Goal: Navigation & Orientation: Go to known website

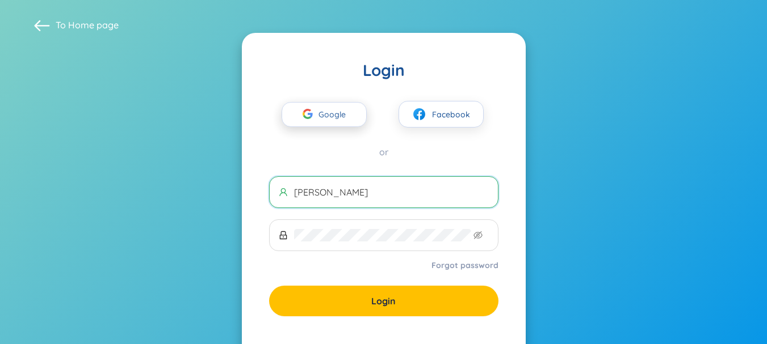
type input "linh"
click at [313, 114] on div "button" at bounding box center [308, 115] width 22 height 25
click at [336, 119] on span "Google" at bounding box center [334, 115] width 33 height 24
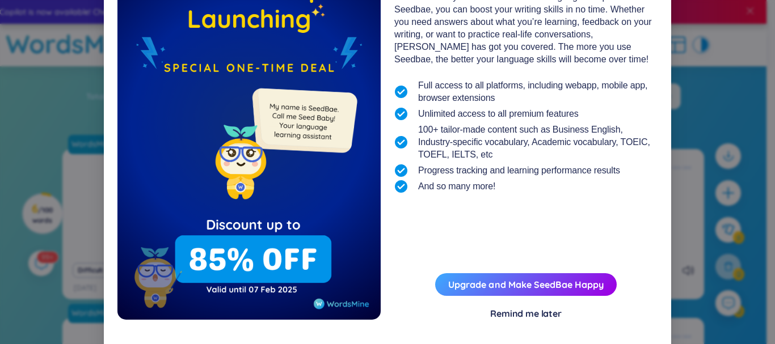
scroll to position [111, 0]
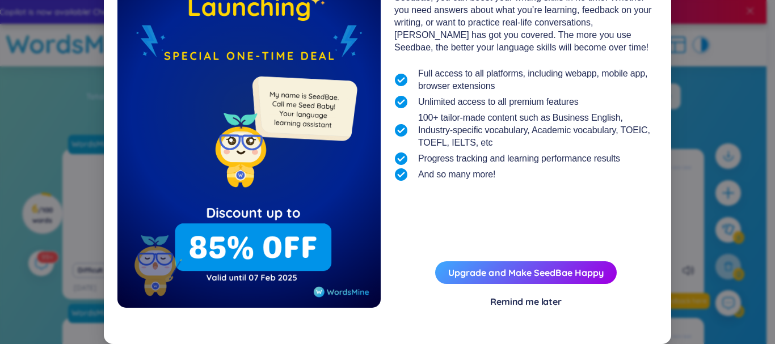
click at [523, 301] on div "Remind me later" at bounding box center [526, 302] width 72 height 12
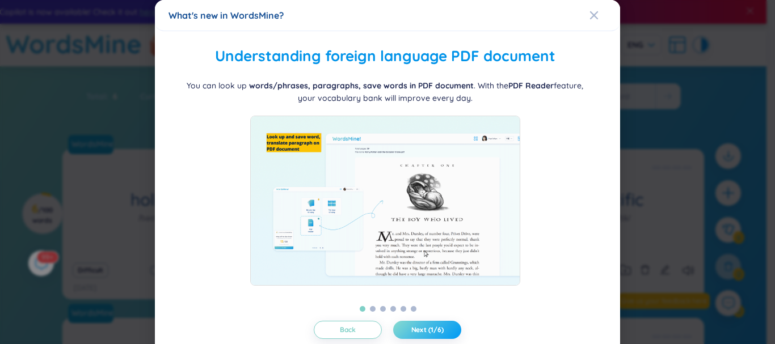
click at [415, 323] on button "Next (1/6)" at bounding box center [427, 330] width 68 height 18
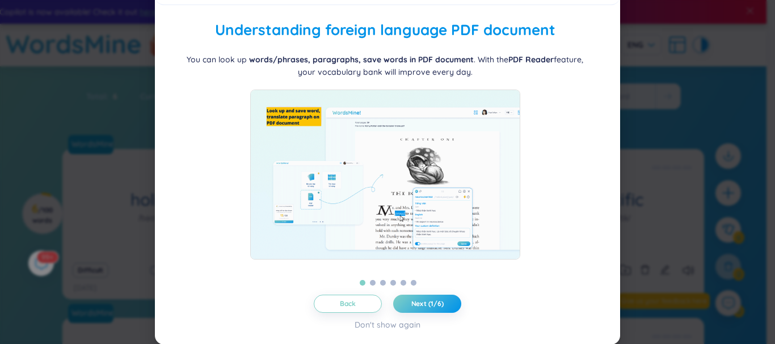
scroll to position [27, 0]
click at [427, 301] on span "Next (1/6)" at bounding box center [427, 303] width 32 height 9
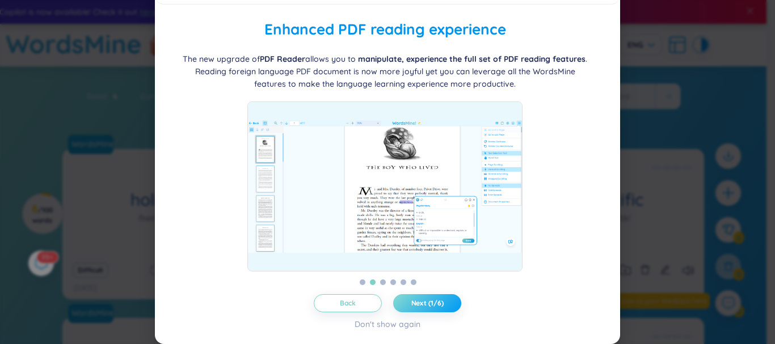
click at [427, 301] on span "Next (1/6)" at bounding box center [427, 303] width 32 height 9
click at [427, 301] on span "Next (2/6)" at bounding box center [427, 303] width 33 height 9
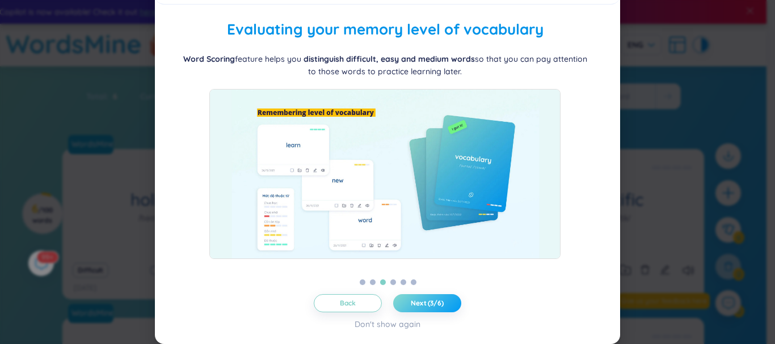
click at [427, 301] on span "Next (3/6)" at bounding box center [427, 303] width 33 height 9
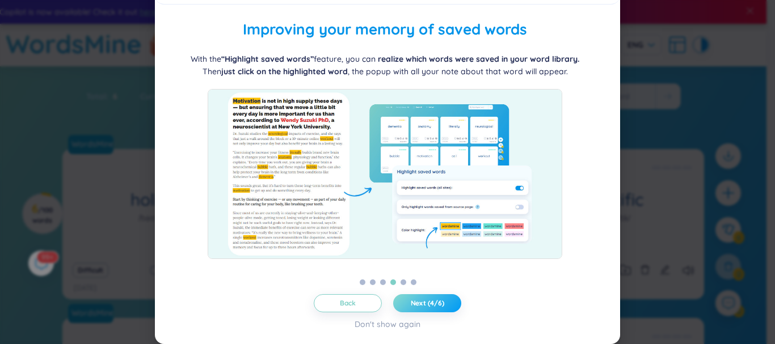
click at [427, 301] on span "Next (4/6)" at bounding box center [427, 303] width 33 height 9
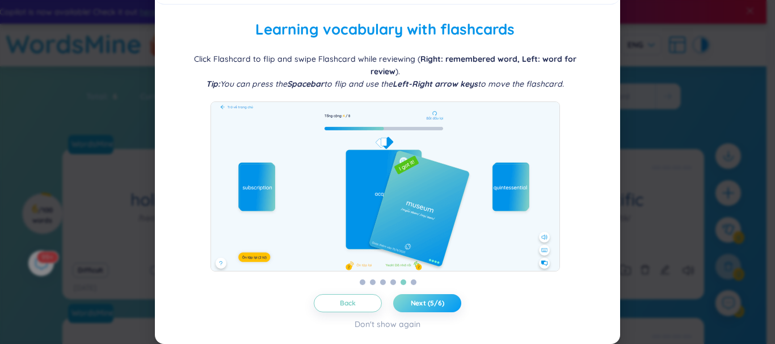
click at [427, 301] on span "Next (5/6)" at bounding box center [427, 303] width 33 height 9
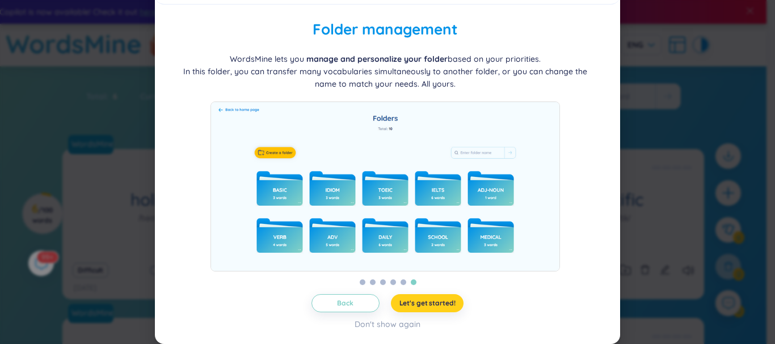
click at [427, 301] on span "Let's get started!" at bounding box center [428, 303] width 56 height 9
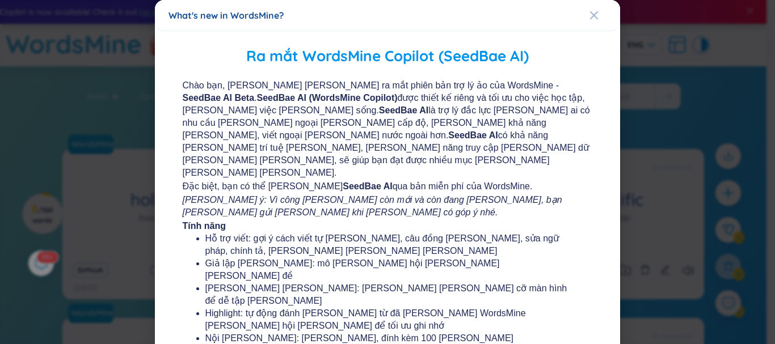
scroll to position [229, 0]
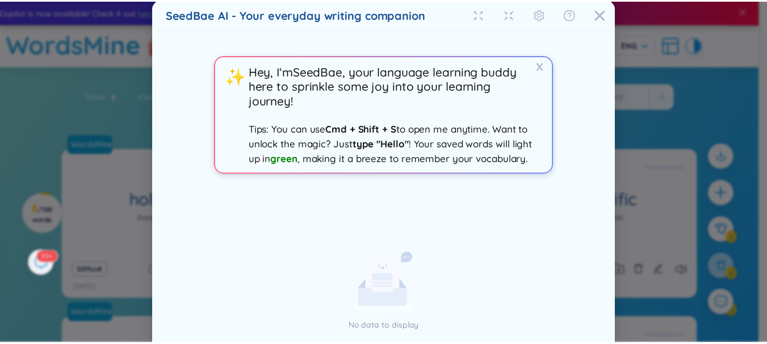
scroll to position [0, 0]
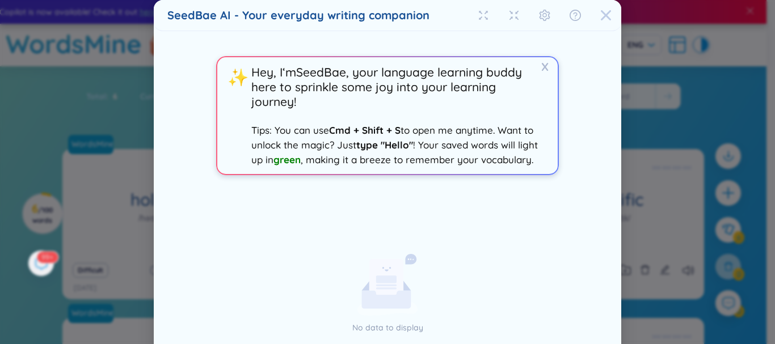
click at [602, 12] on icon "Close" at bounding box center [605, 15] width 11 height 11
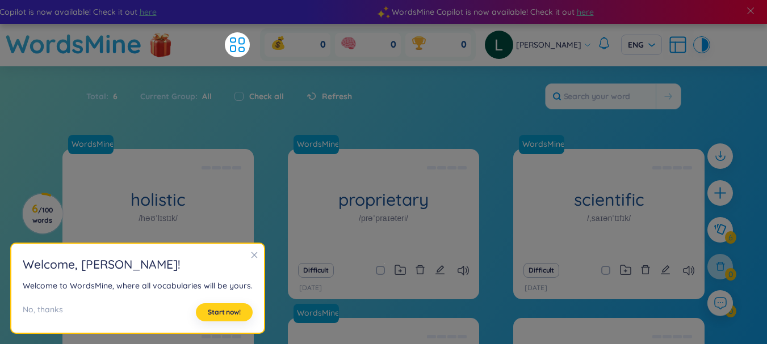
click at [201, 313] on button "Start now!" at bounding box center [224, 313] width 57 height 18
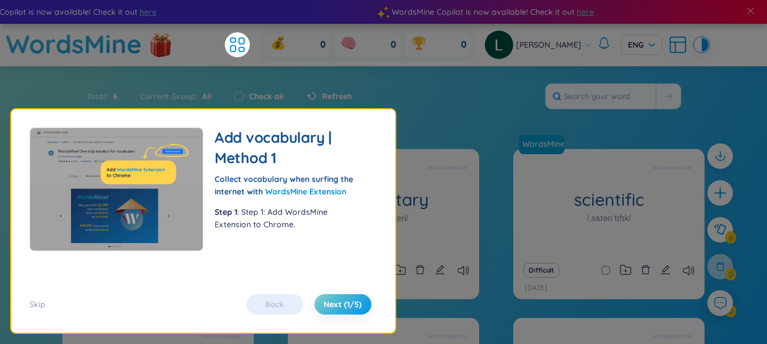
click at [283, 300] on div "Back Next (1/5)" at bounding box center [309, 305] width 136 height 20
click at [43, 305] on div "Skip" at bounding box center [38, 305] width 16 height 12
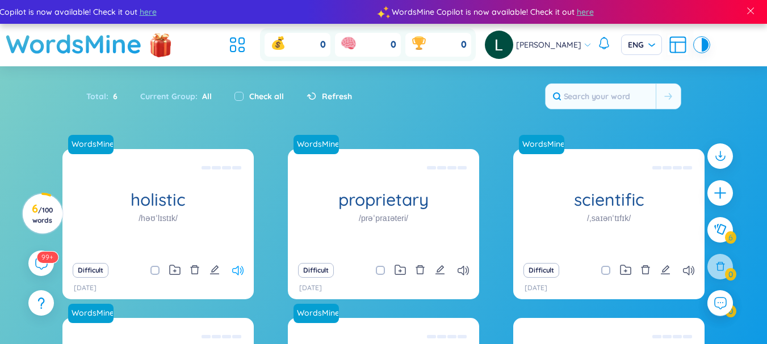
click at [237, 270] on icon at bounding box center [237, 271] width 11 height 10
click at [467, 267] on icon at bounding box center [462, 271] width 11 height 10
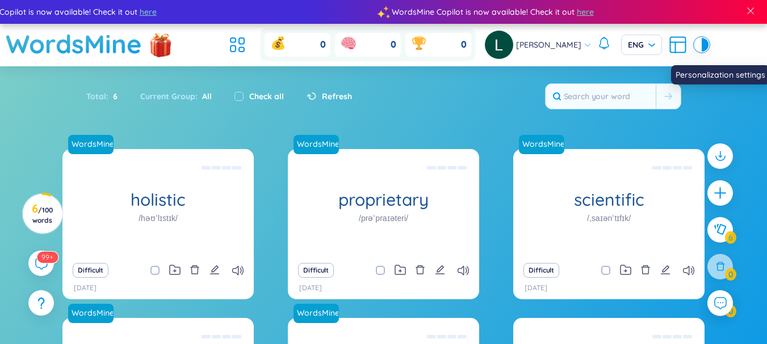
click at [676, 46] on icon at bounding box center [677, 45] width 20 height 20
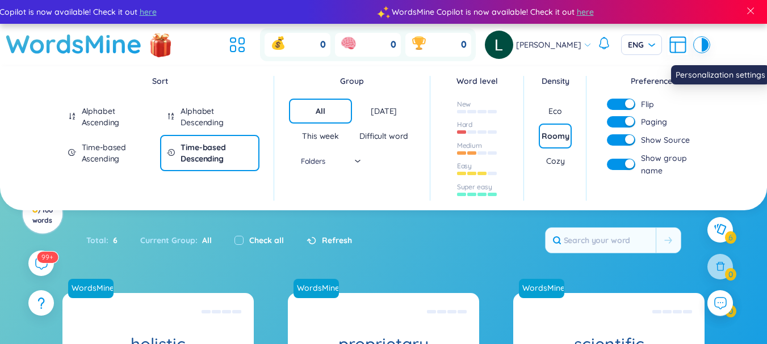
click at [676, 46] on icon at bounding box center [677, 45] width 20 height 20
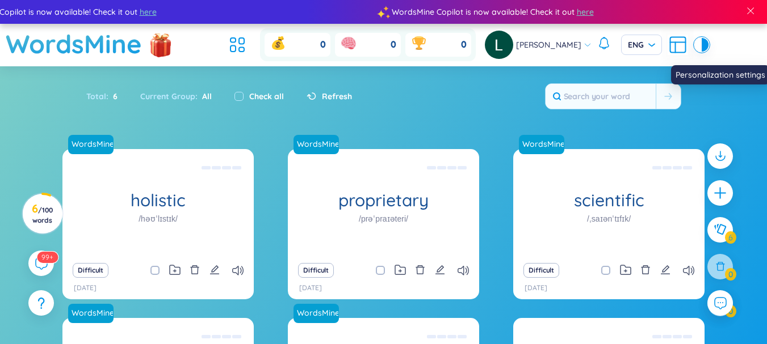
click at [676, 46] on icon at bounding box center [677, 45] width 20 height 20
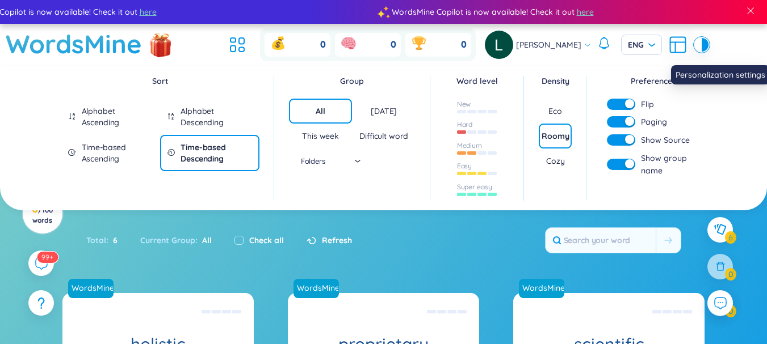
click at [676, 46] on icon at bounding box center [677, 45] width 20 height 20
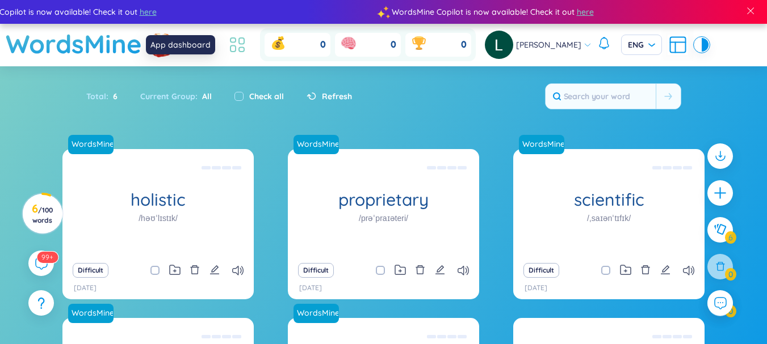
click at [228, 47] on icon at bounding box center [237, 45] width 20 height 20
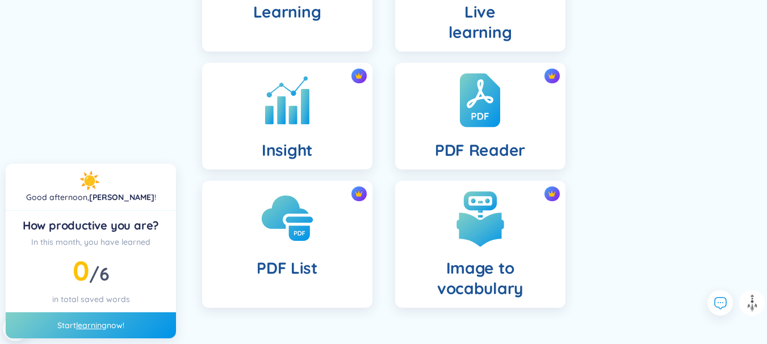
scroll to position [481, 0]
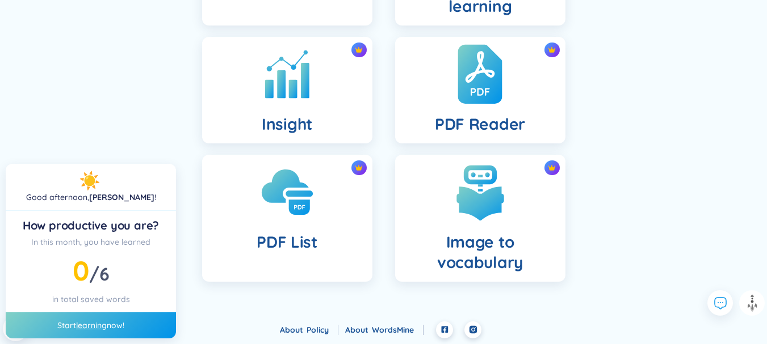
click at [479, 98] on img at bounding box center [479, 74] width 44 height 62
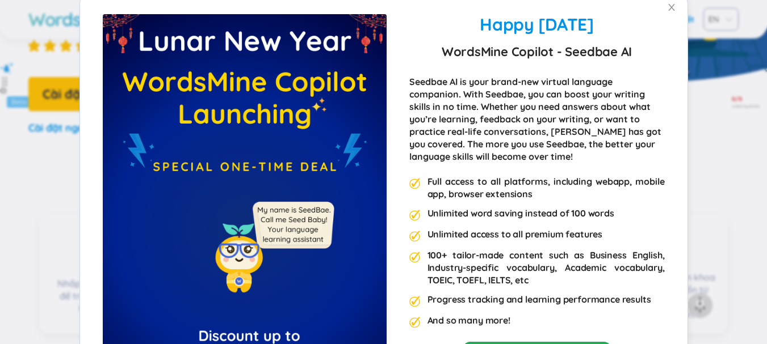
scroll to position [326, 0]
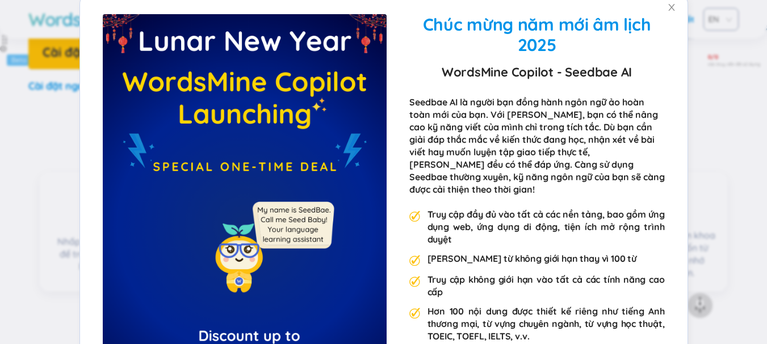
click at [663, 133] on div "Chúc mừng năm mới âm lịch 2025 WordsMine Copilot - Seedbae AI Seedbae AI là ngư…" at bounding box center [383, 237] width 607 height 493
click at [658, 9] on span "Đóng" at bounding box center [671, 7] width 32 height 32
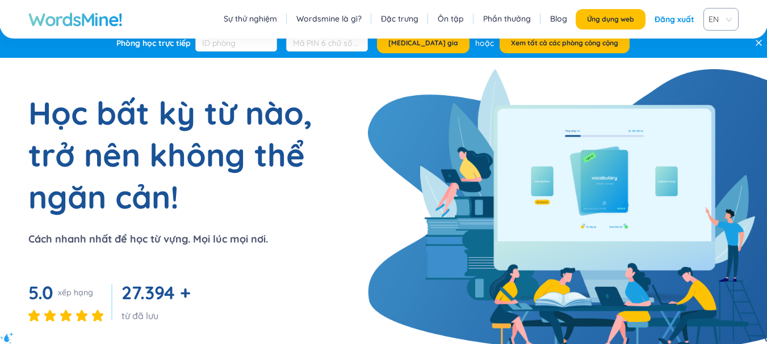
scroll to position [0, 0]
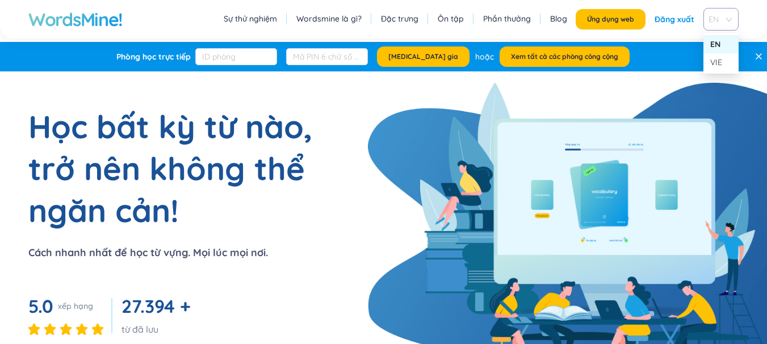
click at [722, 17] on span "EN" at bounding box center [718, 19] width 20 height 17
click at [727, 62] on div "VIE" at bounding box center [721, 62] width 22 height 12
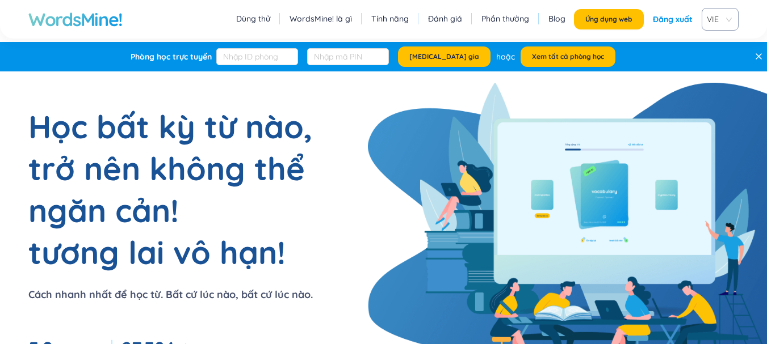
click at [255, 18] on font "Dùng thử" at bounding box center [253, 19] width 34 height 10
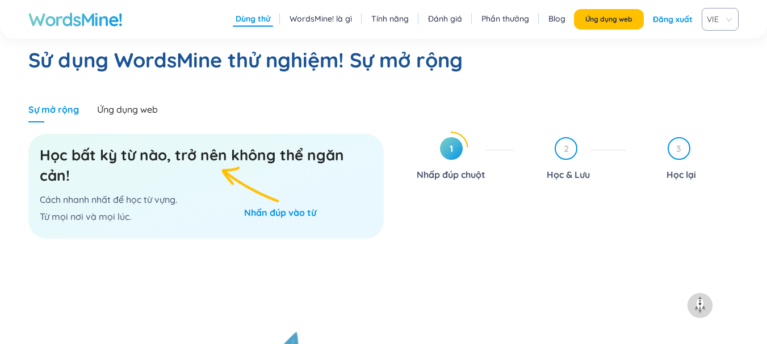
scroll to position [671, 0]
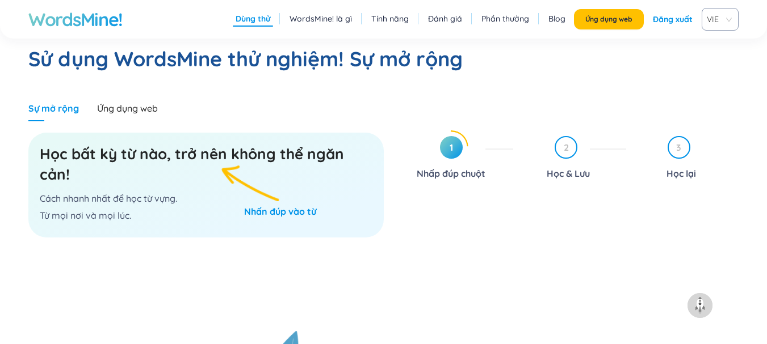
click at [123, 162] on font "Học bất kỳ từ nào, trở nên không thể ngăn cản!" at bounding box center [192, 164] width 304 height 39
click at [138, 107] on font "Ứng dụng web" at bounding box center [127, 108] width 61 height 11
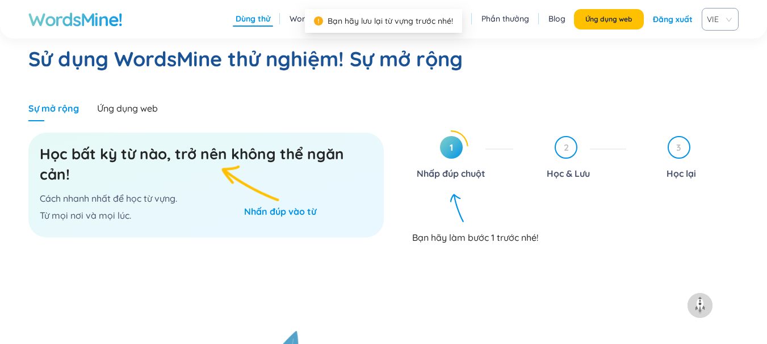
click at [447, 148] on span "1" at bounding box center [451, 147] width 23 height 23
click at [564, 149] on font "2" at bounding box center [566, 147] width 5 height 11
click at [693, 140] on div "3 Học lại" at bounding box center [687, 159] width 104 height 47
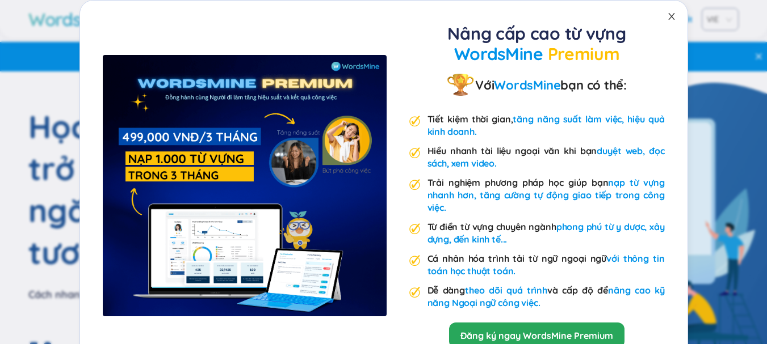
click at [668, 13] on icon "đóng" at bounding box center [671, 16] width 9 height 9
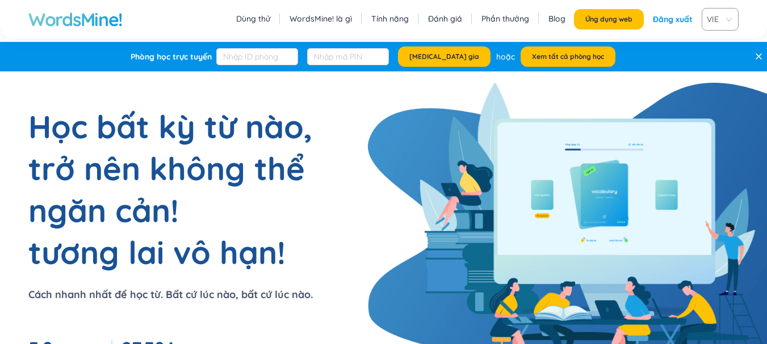
click at [393, 24] on li "Tính năng" at bounding box center [389, 19] width 43 height 15
click at [391, 20] on font "Tính năng" at bounding box center [389, 19] width 37 height 10
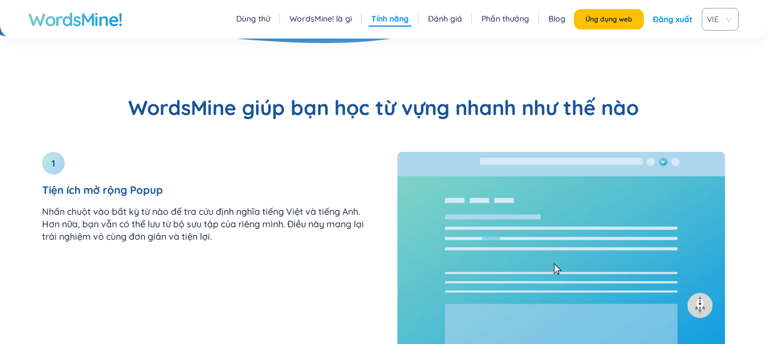
scroll to position [1297, 0]
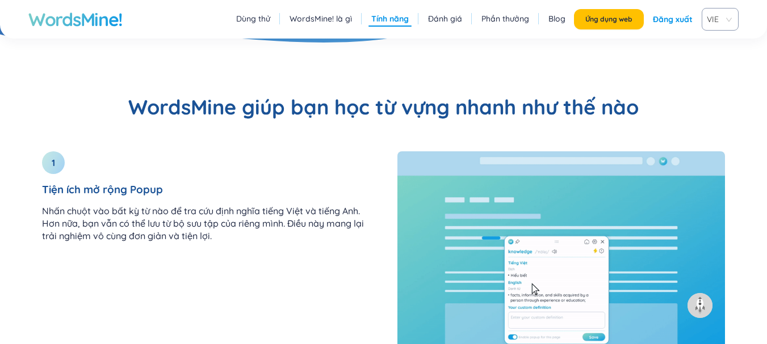
click at [323, 20] on font "WordsMine! là gì" at bounding box center [320, 19] width 62 height 10
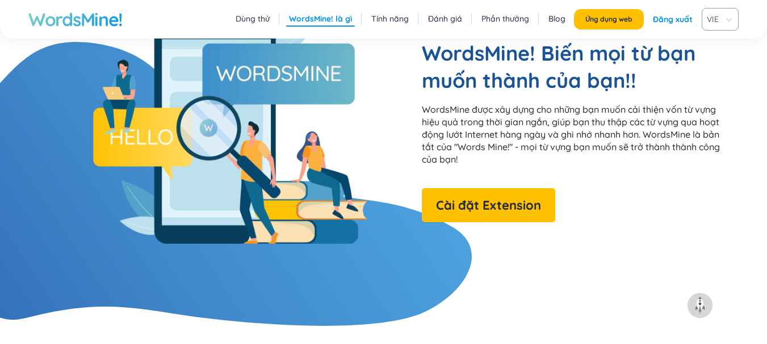
scroll to position [1002, 0]
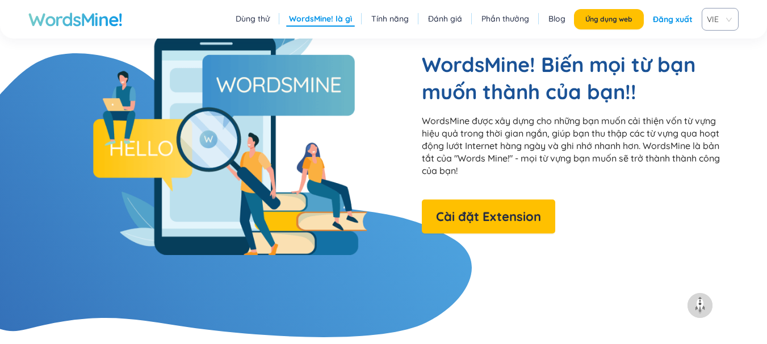
click at [511, 20] on font "Phần thưởng" at bounding box center [505, 19] width 48 height 10
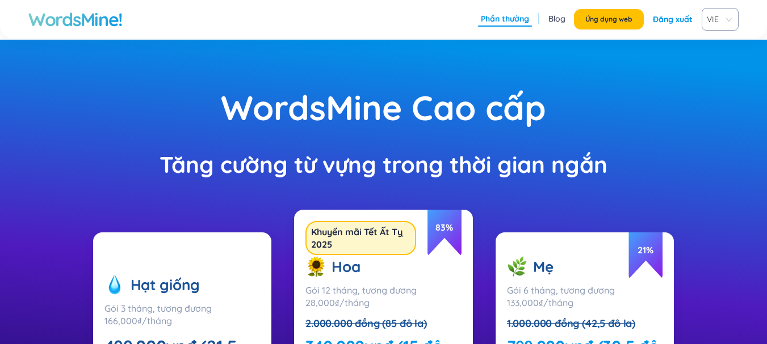
click at [563, 15] on font "Blog" at bounding box center [556, 19] width 17 height 10
